Goal: Information Seeking & Learning: Learn about a topic

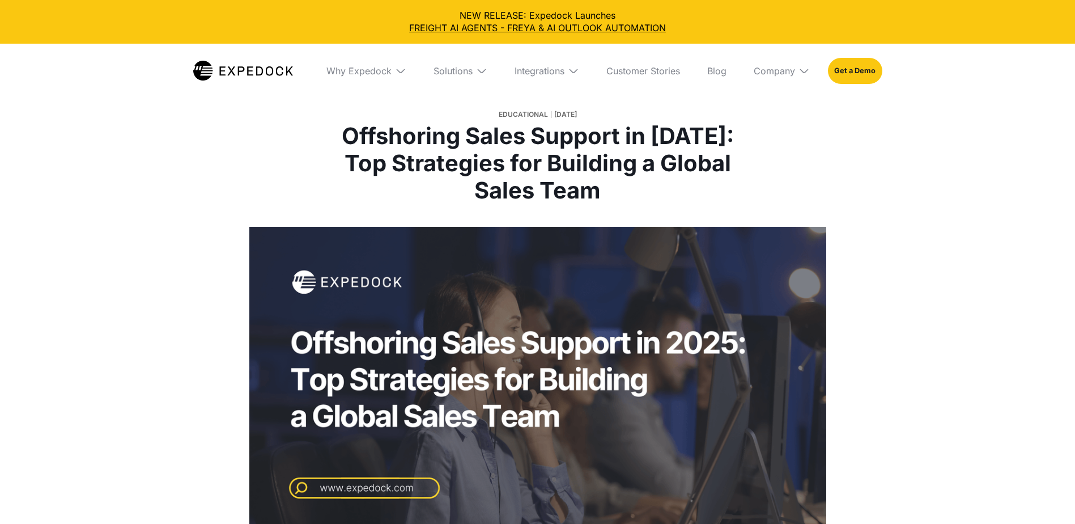
select select
click at [978, 239] on div at bounding box center [537, 389] width 1075 height 325
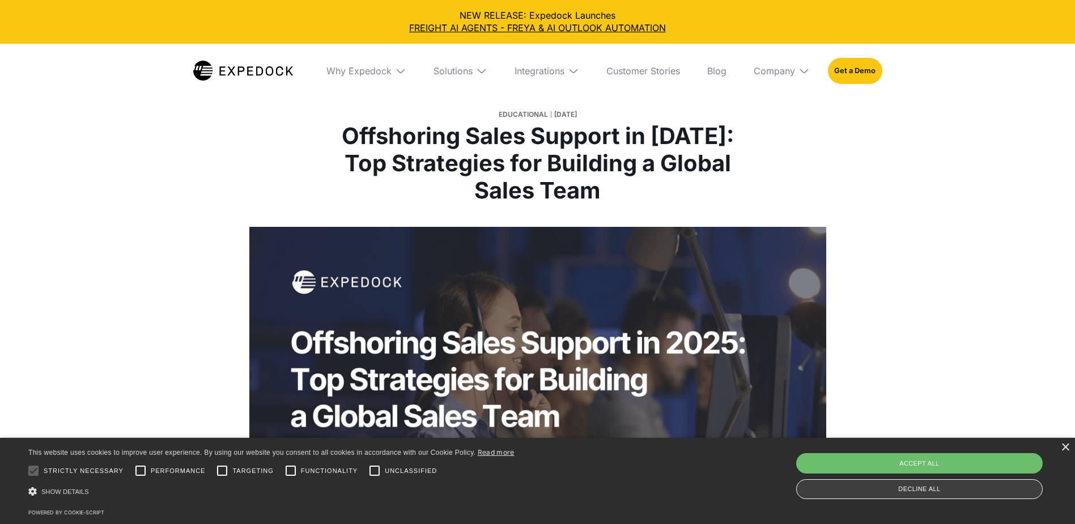
click at [893, 488] on div "Decline all" at bounding box center [919, 489] width 246 height 20
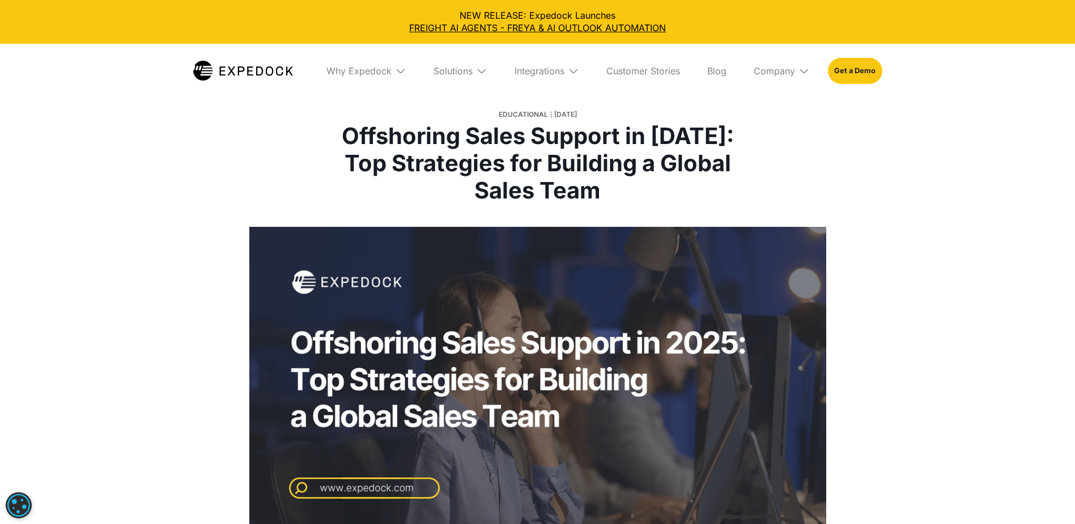
click at [961, 325] on div at bounding box center [537, 389] width 1075 height 325
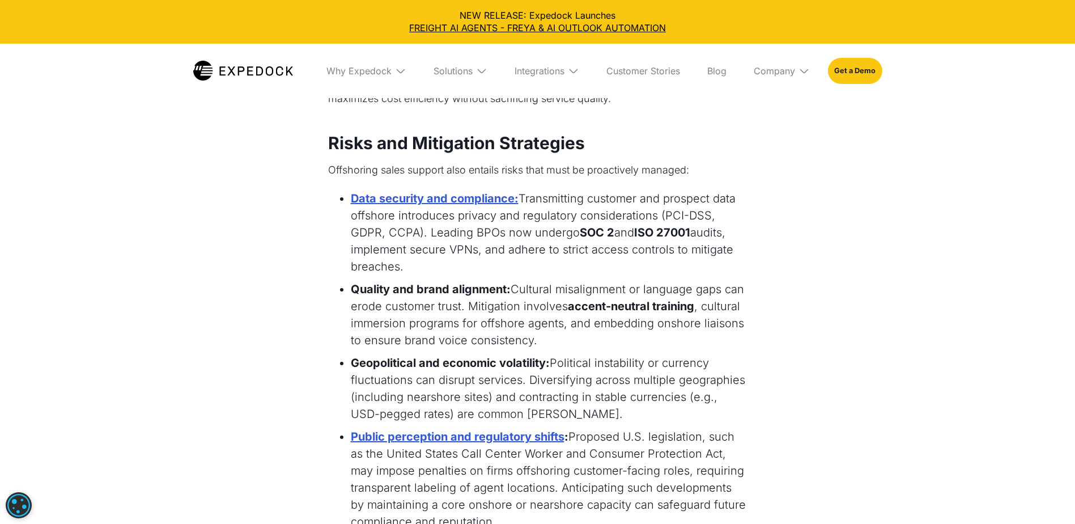
scroll to position [1564, 0]
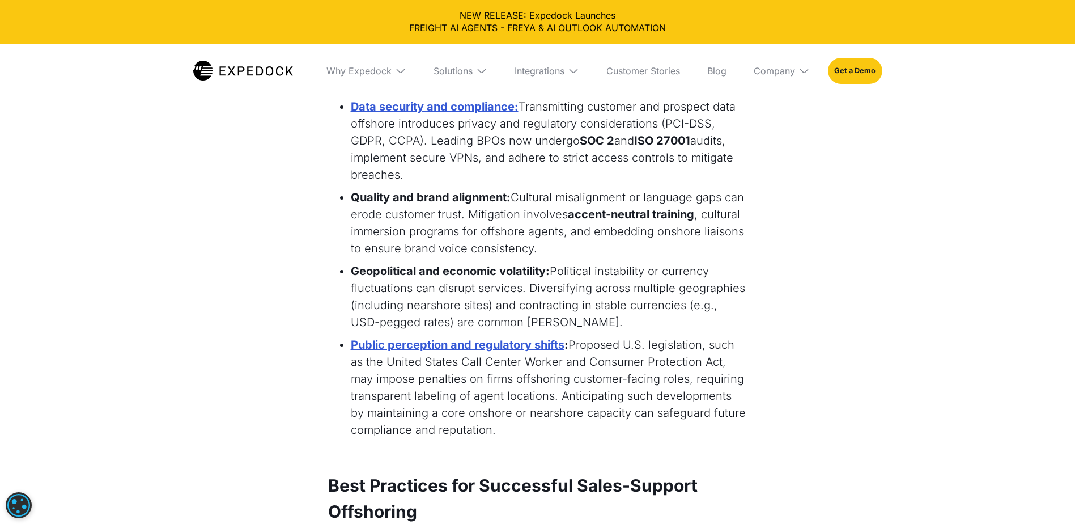
click at [476, 71] on img at bounding box center [481, 70] width 11 height 11
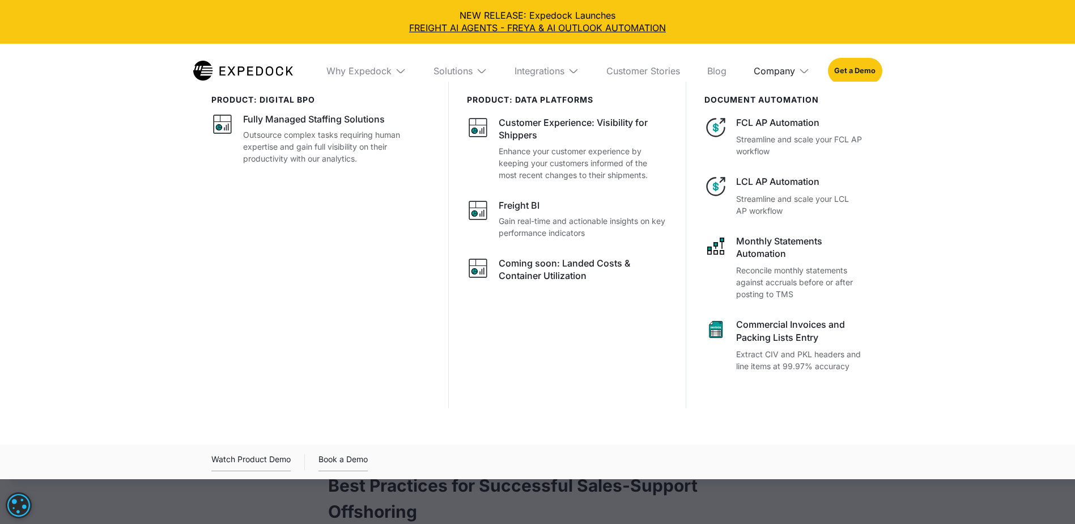
click at [782, 73] on div "Company" at bounding box center [774, 70] width 41 height 11
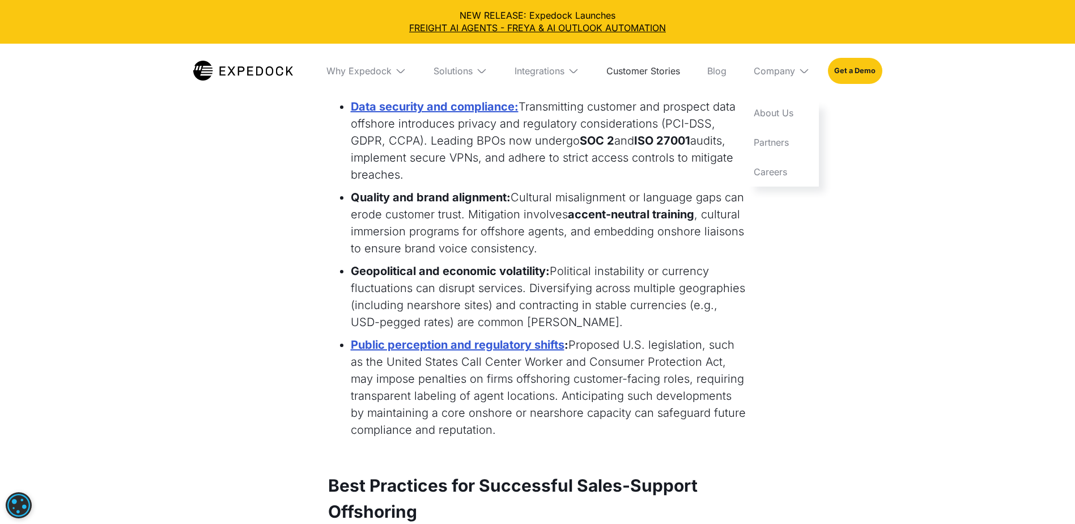
click at [655, 66] on link "Customer Stories" at bounding box center [643, 71] width 92 height 54
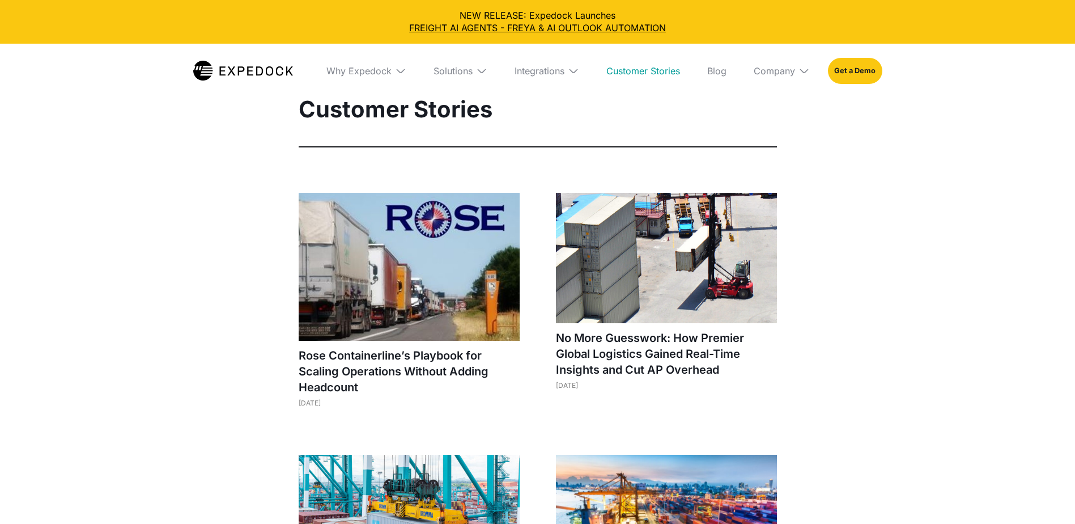
select select
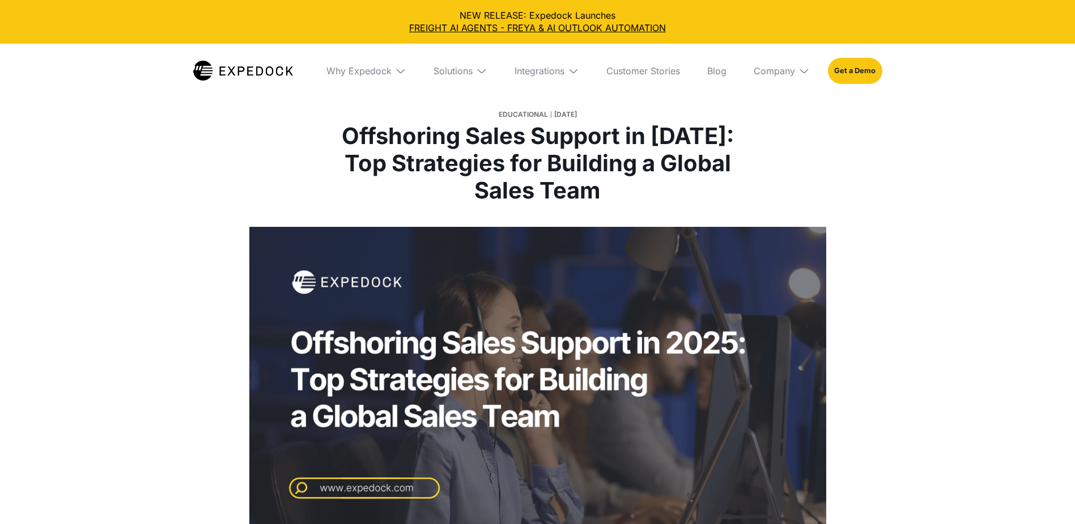
select select
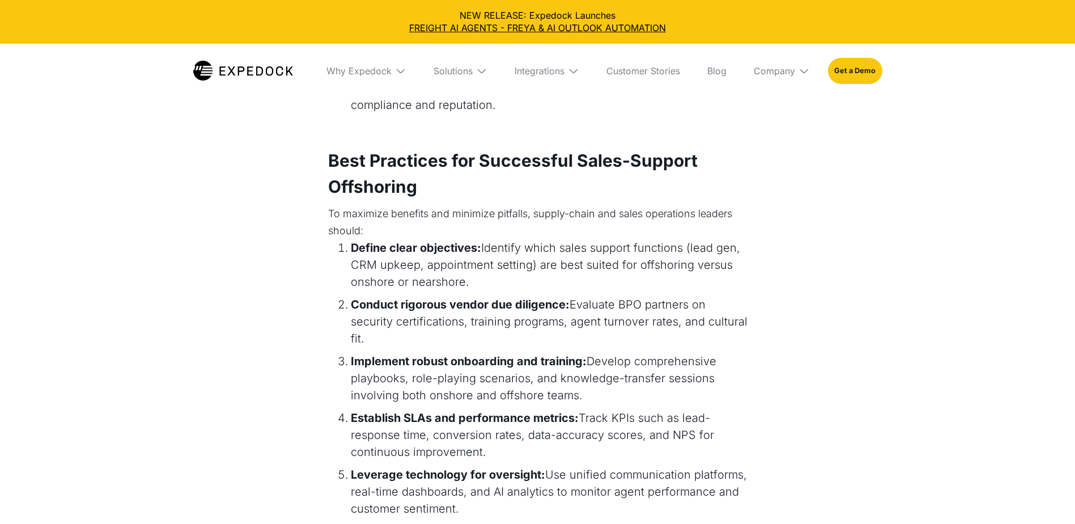
scroll to position [1564, 0]
